Goal: Information Seeking & Learning: Find specific fact

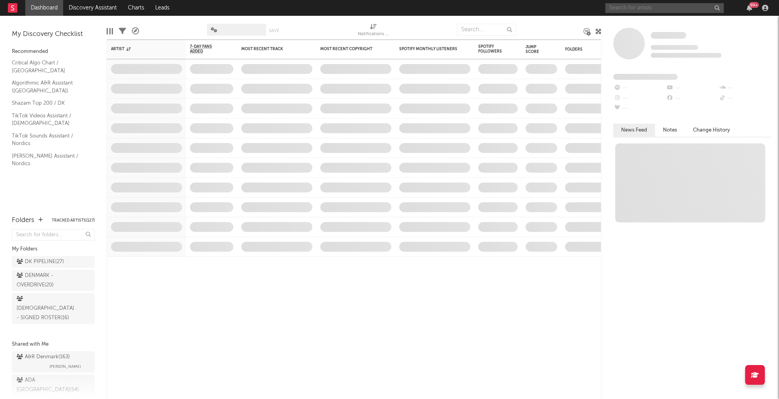
click at [642, 8] on input "text" at bounding box center [665, 8] width 119 height 10
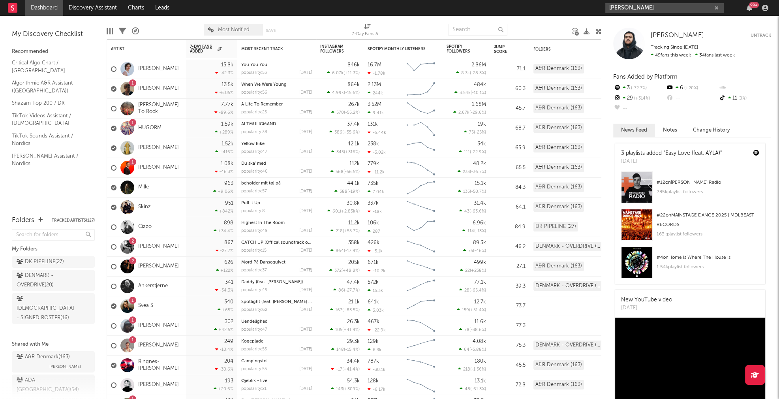
type input "[PERSON_NAME]"
drag, startPoint x: 653, startPoint y: 9, endPoint x: 587, endPoint y: 9, distance: 65.6
click at [587, 9] on nav "Dashboard Discovery Assistant Charts Leads [PERSON_NAME] 99 +" at bounding box center [389, 8] width 779 height 16
